Goal: Task Accomplishment & Management: Use online tool/utility

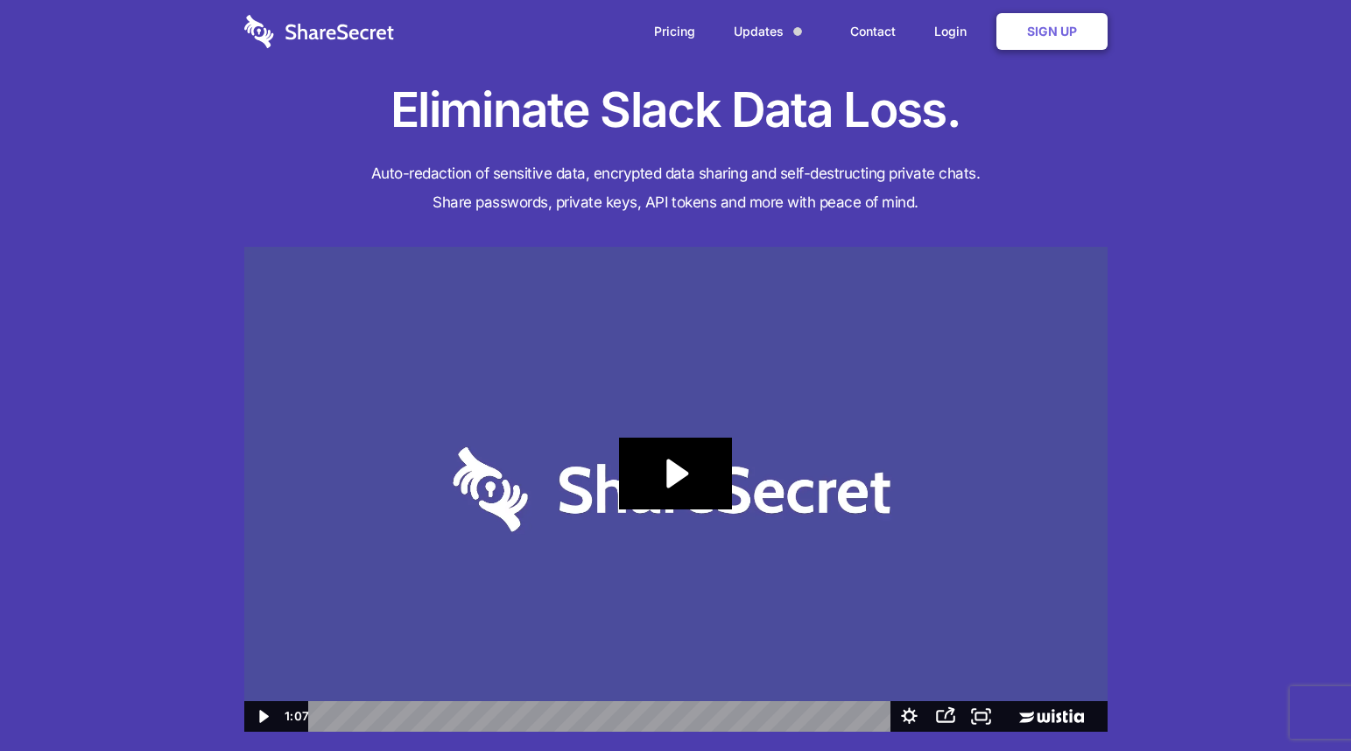
click at [1231, 59] on nav "Pricing Updates Contact Login Sign Up" at bounding box center [675, 31] width 1351 height 63
click at [943, 27] on link "Login" at bounding box center [955, 31] width 76 height 54
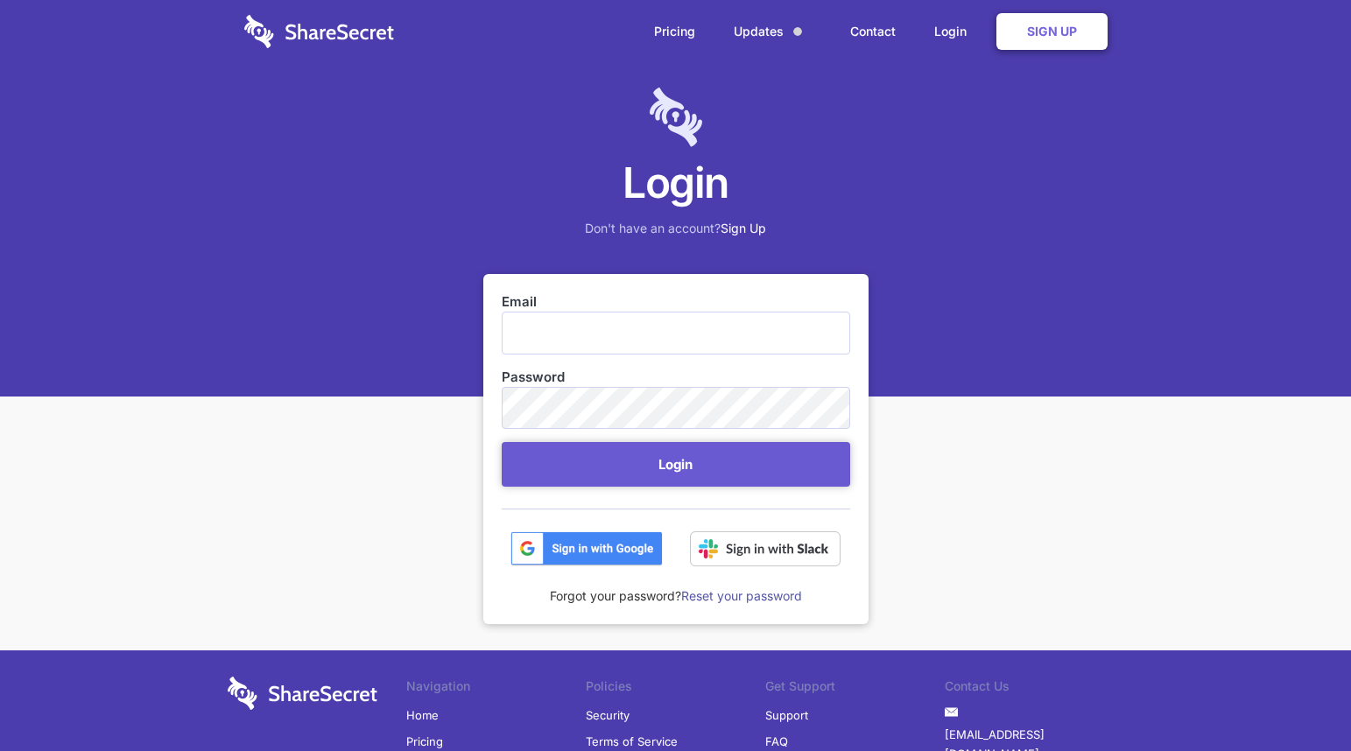
type input "[EMAIL_ADDRESS][DOMAIN_NAME]"
click at [502, 442] on button "Login" at bounding box center [676, 464] width 349 height 45
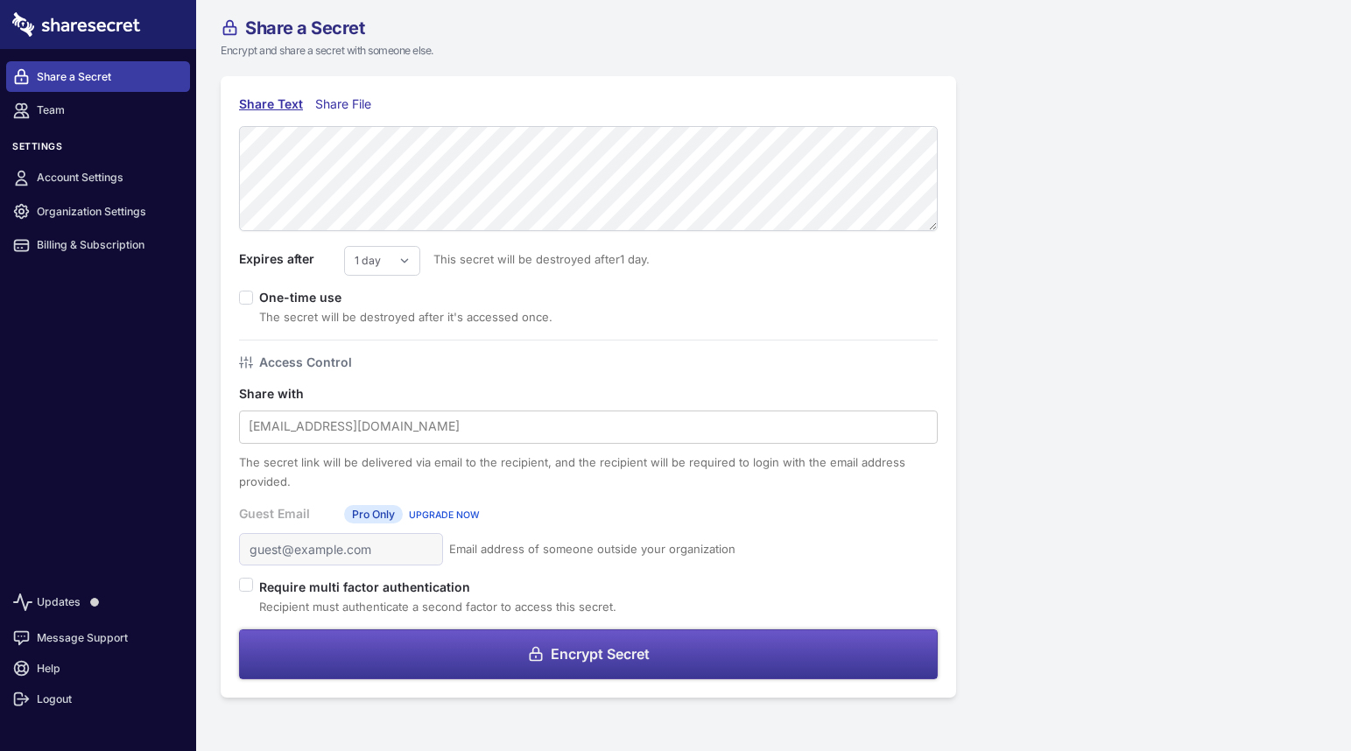
click at [456, 650] on button "Encrypt Secret" at bounding box center [588, 655] width 699 height 50
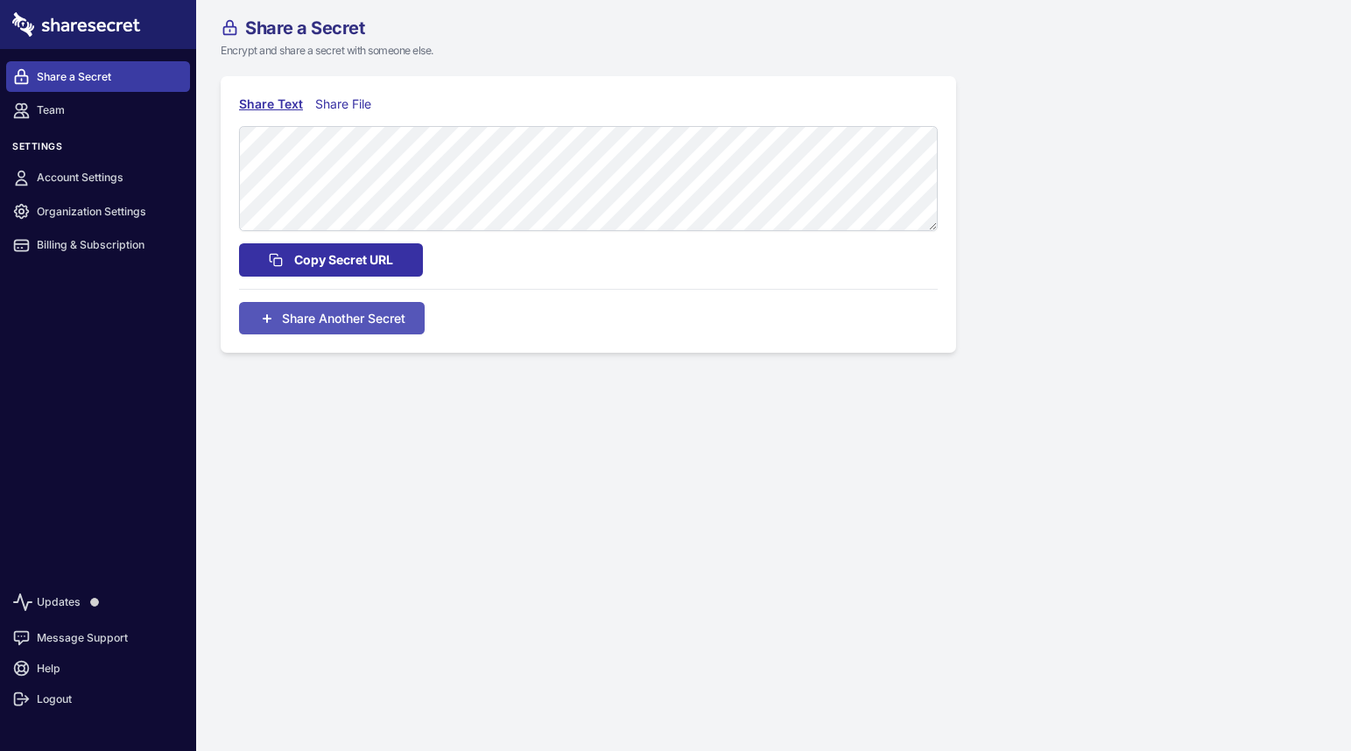
click at [338, 259] on span "Copy Secret URL" at bounding box center [343, 259] width 99 height 19
